Goal: Information Seeking & Learning: Learn about a topic

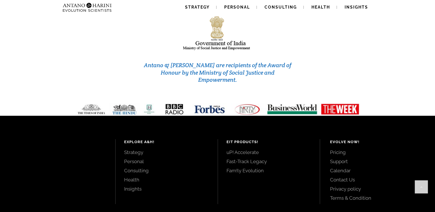
scroll to position [2450, 0]
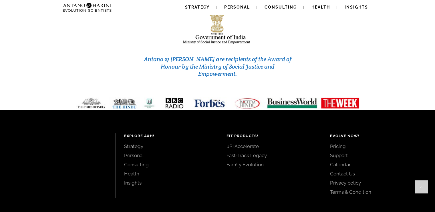
click at [338, 143] on link "Pricing" at bounding box center [376, 146] width 92 height 6
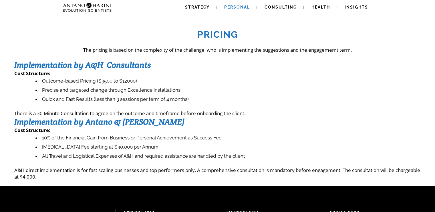
click at [243, 3] on link "Personal" at bounding box center [236, 7] width 39 height 15
